Goal: Task Accomplishment & Management: Manage account settings

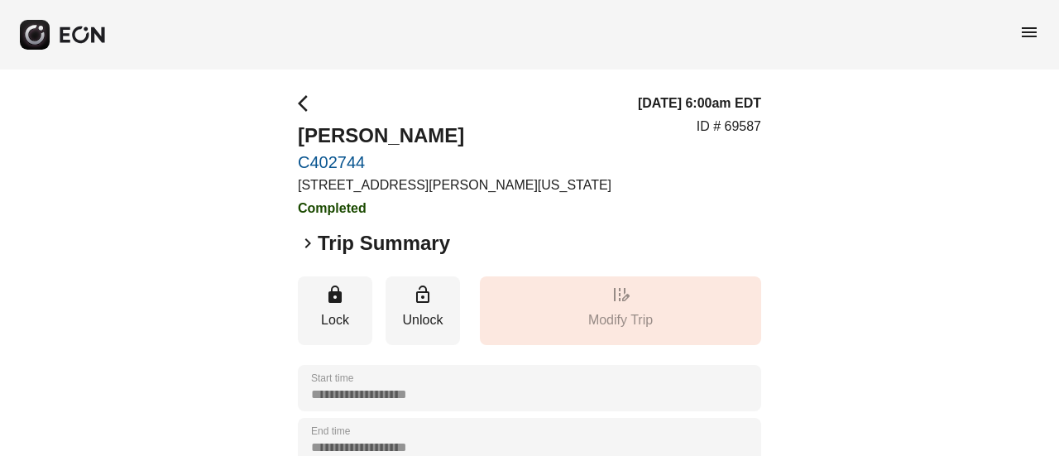
click at [1021, 41] on span "menu" at bounding box center [1029, 32] width 20 height 20
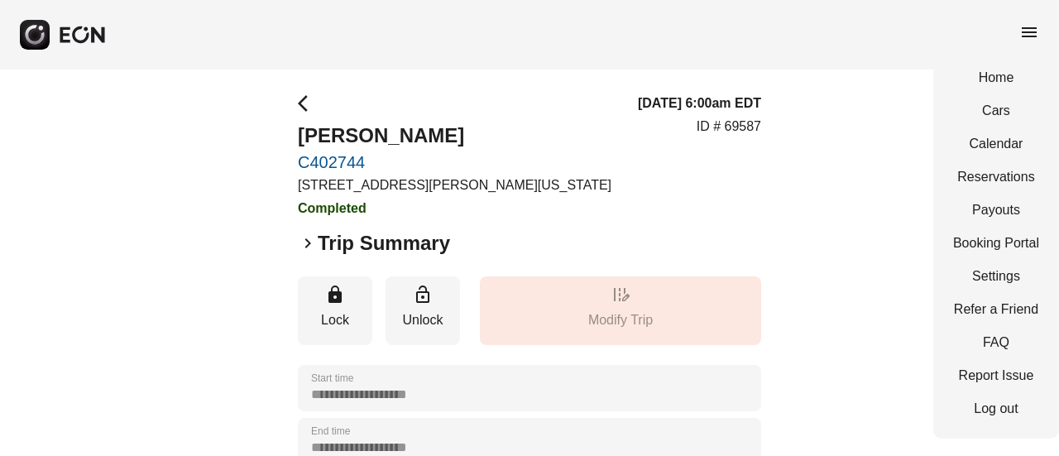
click at [389, 97] on div "arrow_back_ios Axell Rivera C402744 45-50 Davis St, New York City, NY Completed" at bounding box center [455, 155] width 314 height 125
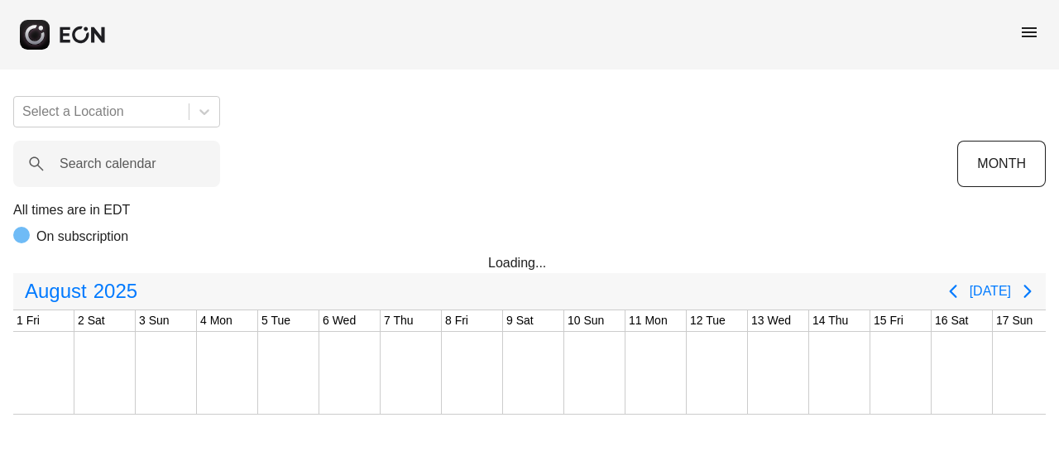
scroll to position [0, 864]
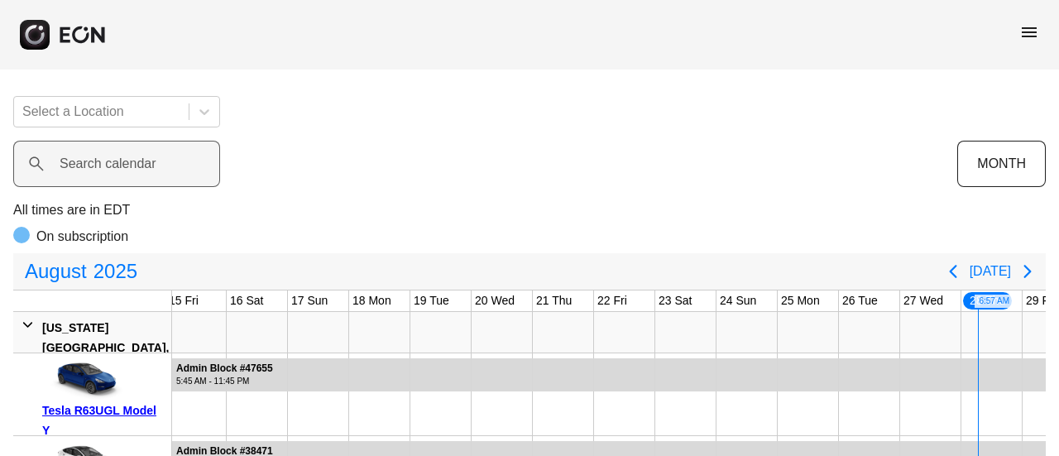
click at [122, 160] on label "Search calendar" at bounding box center [108, 164] width 97 height 20
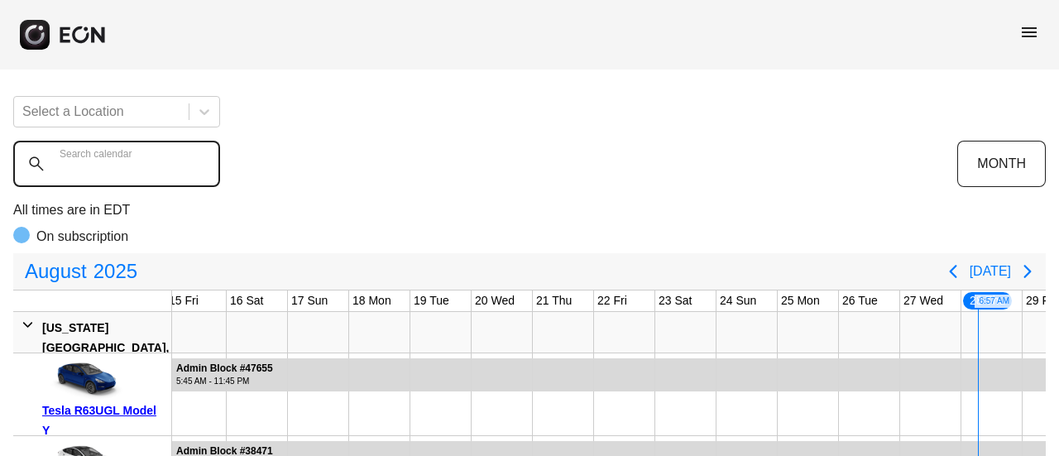
click at [122, 160] on calendar "Search calendar" at bounding box center [116, 164] width 207 height 46
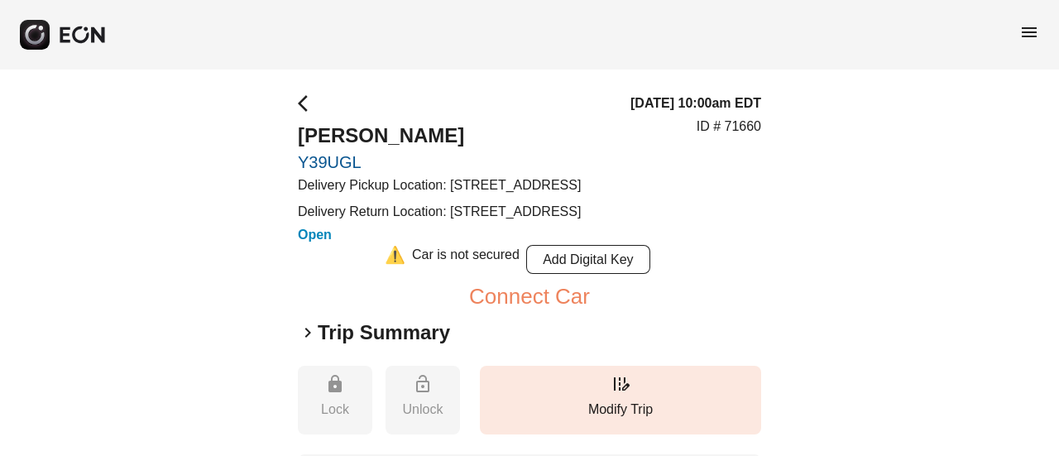
click at [734, 137] on p "ID # 71660" at bounding box center [729, 127] width 65 height 20
copy p "71660"
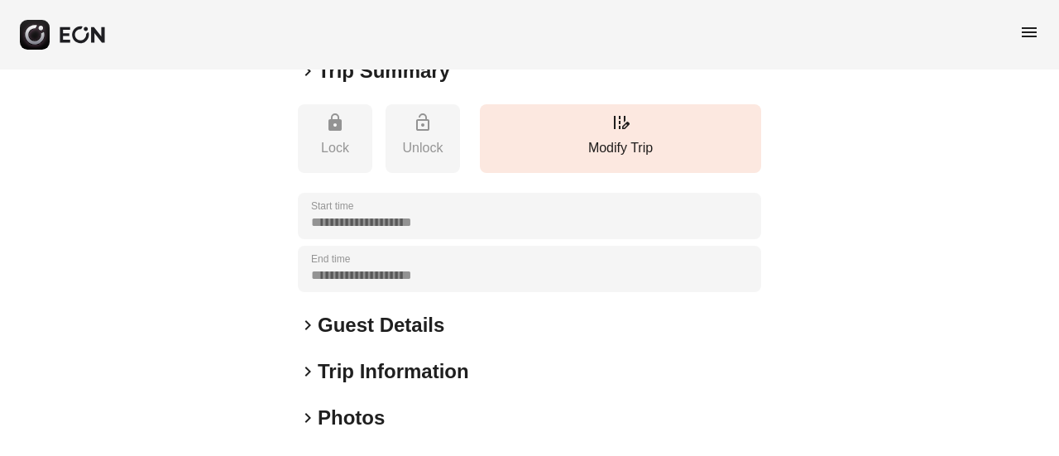
scroll to position [331, 0]
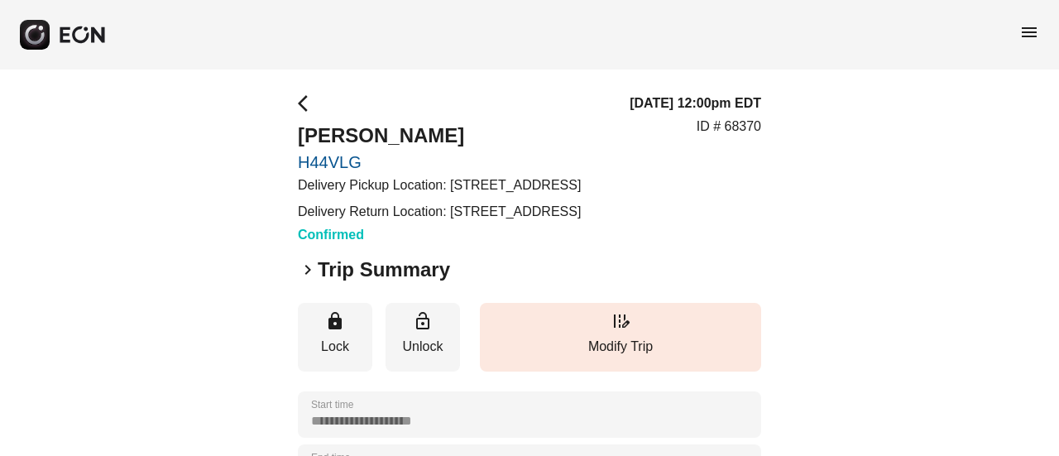
click at [741, 137] on p "ID # 68370" at bounding box center [729, 127] width 65 height 20
copy p "68370"
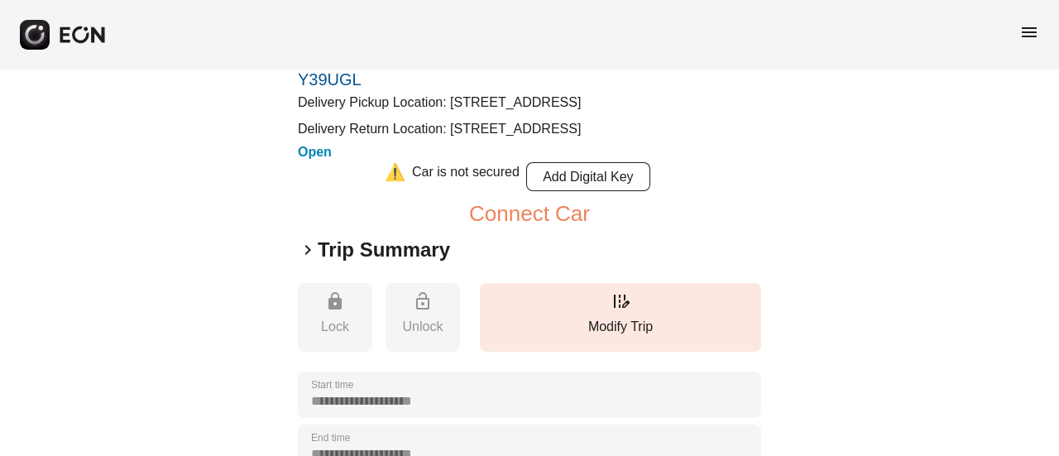
scroll to position [165, 0]
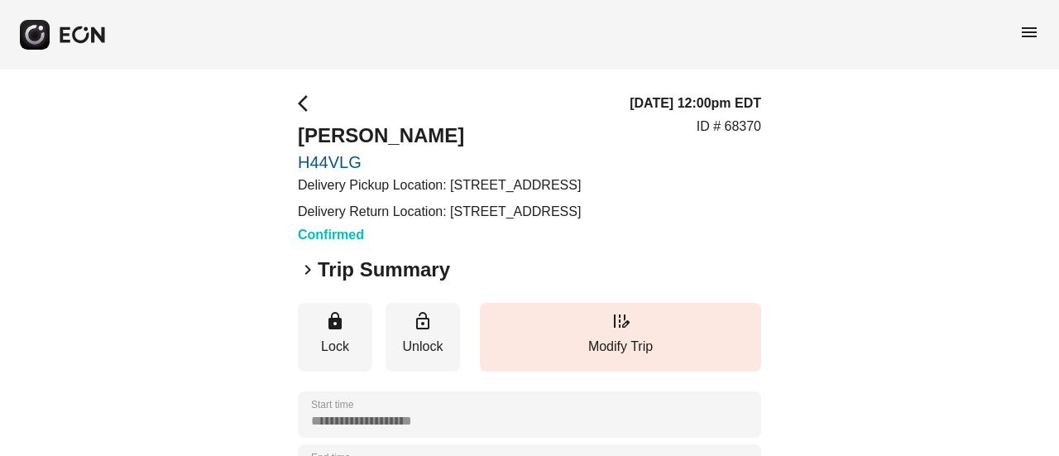
scroll to position [165, 0]
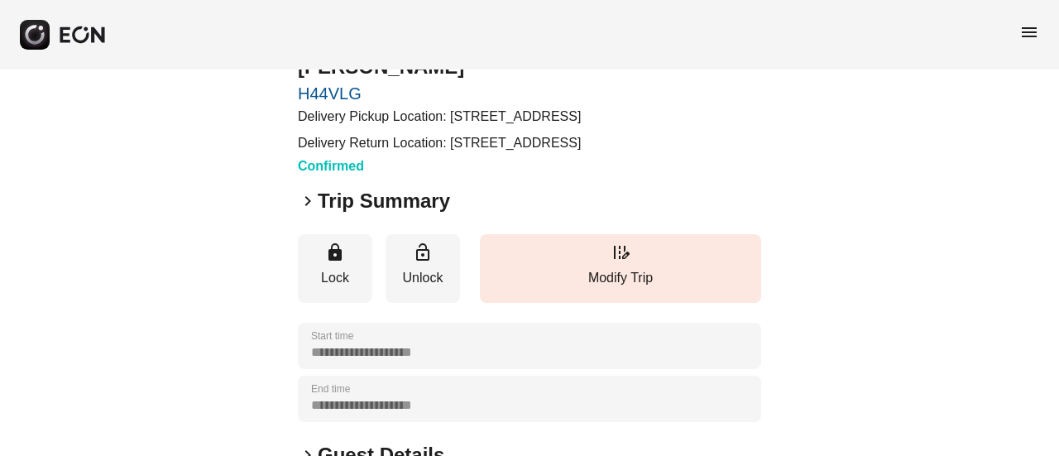
scroll to position [248, 0]
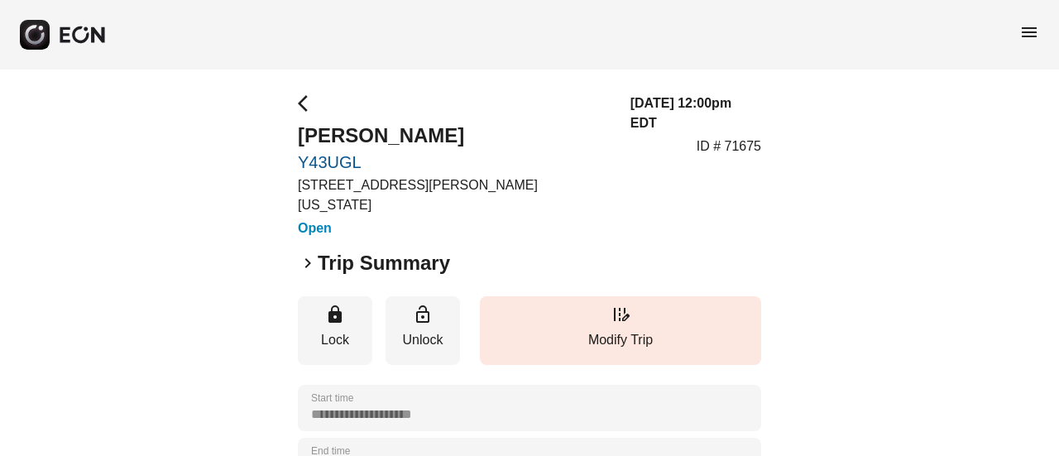
click at [739, 137] on p "ID # 71675" at bounding box center [729, 147] width 65 height 20
copy p "71675"
click at [749, 137] on p "ID # 67293" at bounding box center [729, 147] width 65 height 20
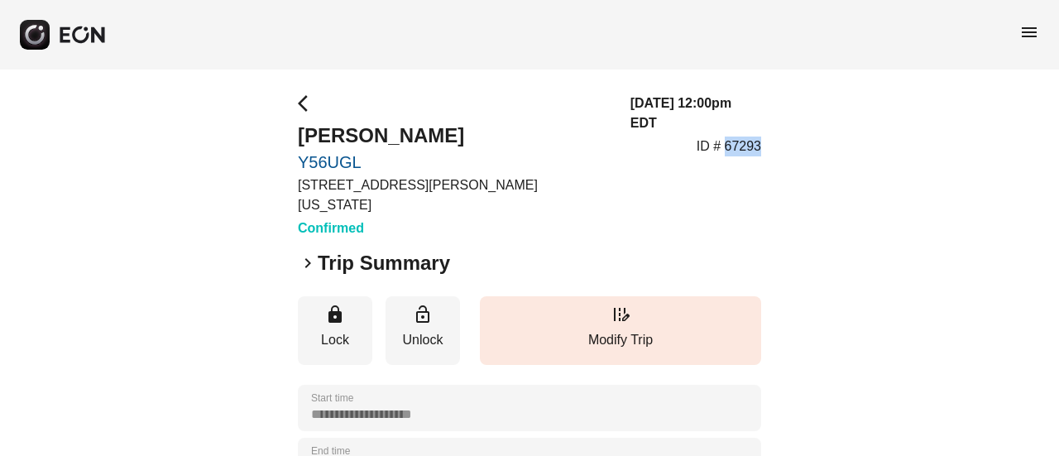
copy p "67293"
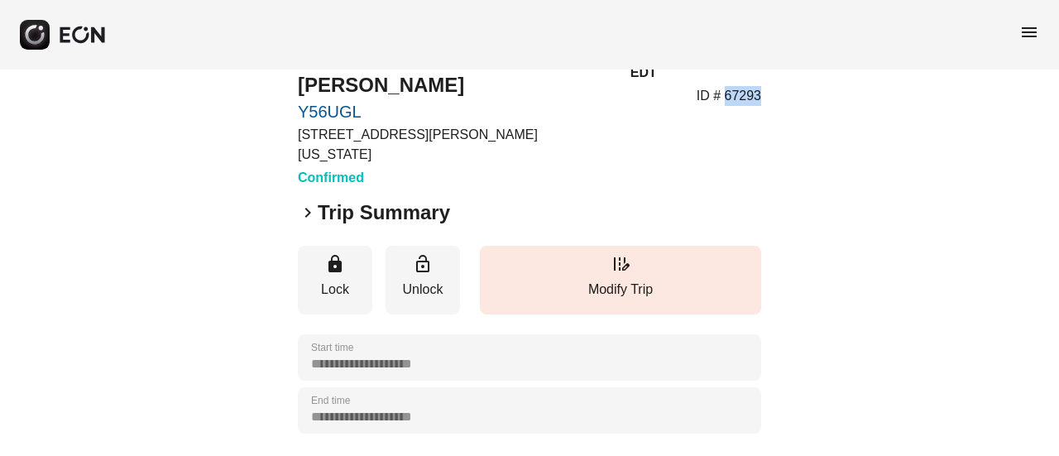
scroll to position [83, 0]
